Goal: Find contact information: Find contact information

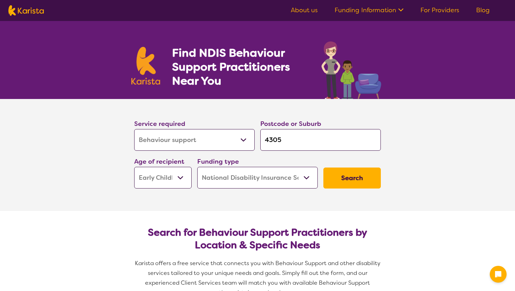
select select "Behaviour support"
select select "EC"
select select "NDIS"
select select "Behaviour support"
select select "EC"
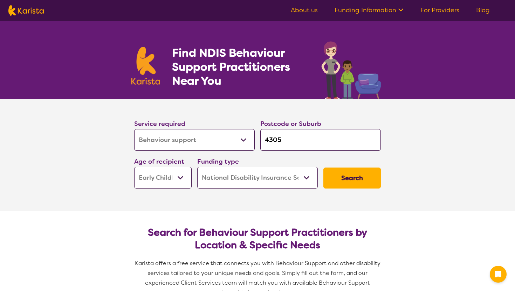
select select "NDIS"
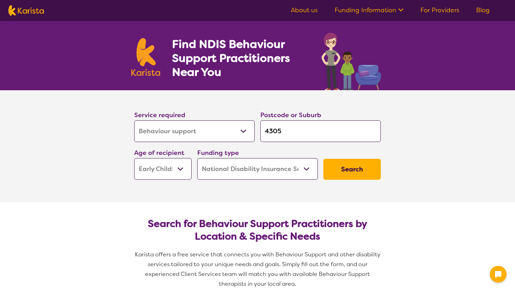
scroll to position [9, 0]
click at [183, 164] on select "Early Childhood - 0 to 9 Child - 10 to 11 Adolescent - 12 to 17 Adult - 18 to 6…" at bounding box center [162, 169] width 57 height 22
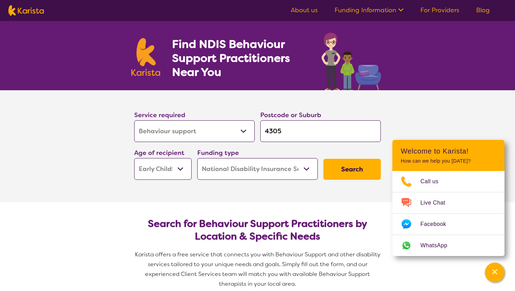
select select "CH"
click at [134, 158] on select "Early Childhood - 0 to 9 Child - 10 to 11 Adolescent - 12 to 17 Adult - 18 to 6…" at bounding box center [162, 169] width 57 height 22
select select "CH"
click at [370, 165] on button "Search" at bounding box center [351, 169] width 57 height 21
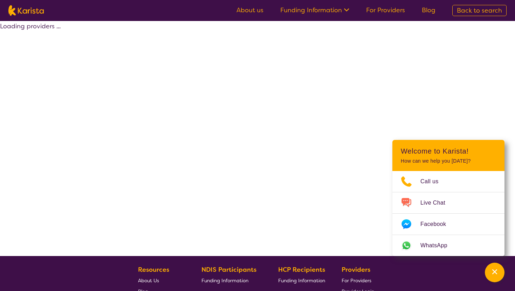
select select "by_score"
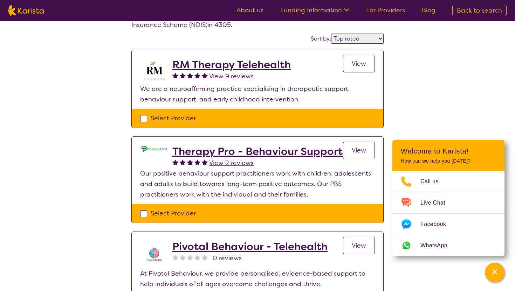
scroll to position [50, 0]
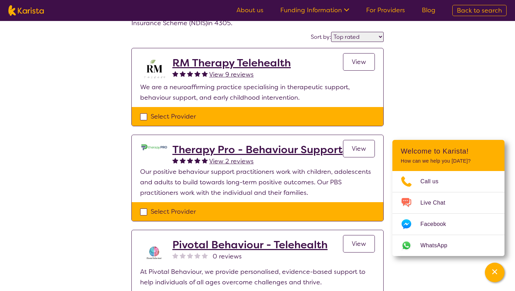
click at [221, 62] on h2 "RM Therapy Telehealth" at bounding box center [231, 63] width 118 height 13
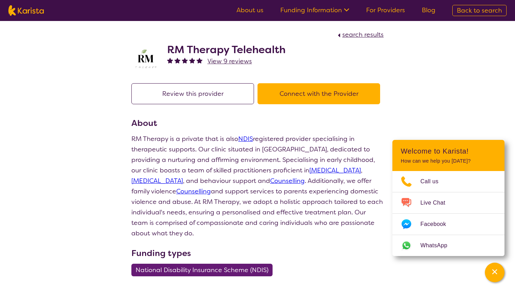
click at [297, 98] on button "Connect with the Provider" at bounding box center [318, 93] width 123 height 21
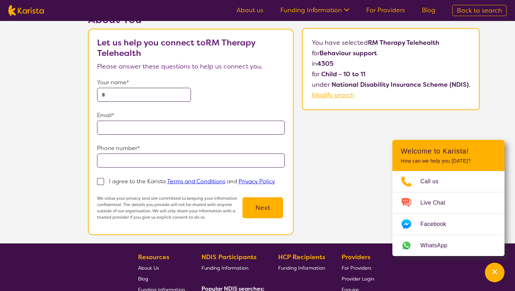
scroll to position [41, 0]
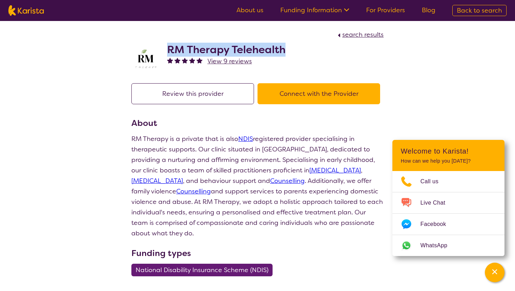
drag, startPoint x: 286, startPoint y: 50, endPoint x: 170, endPoint y: 44, distance: 116.0
click at [170, 44] on div "RM Therapy Telehealth View 9 reviews" at bounding box center [257, 57] width 252 height 35
copy h2 "M Therapy Telehealth"
